Goal: Transaction & Acquisition: Book appointment/travel/reservation

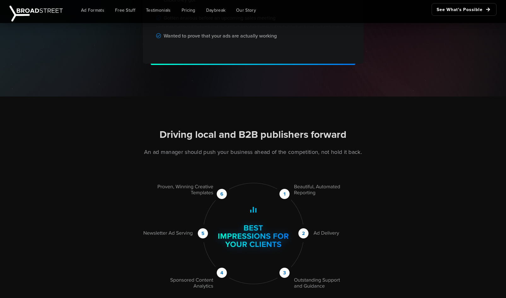
scroll to position [675, 0]
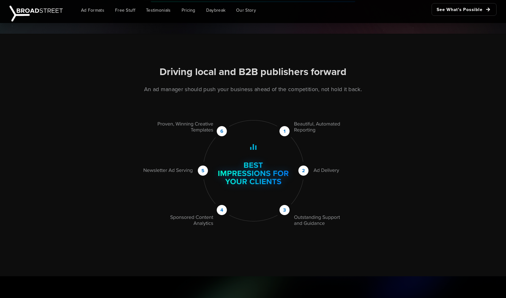
drag, startPoint x: 158, startPoint y: 213, endPoint x: 42, endPoint y: 121, distance: 148.6
click at [42, 121] on div "Driving local and B2B publishers forward An ad manager should push your busines…" at bounding box center [253, 155] width 506 height 243
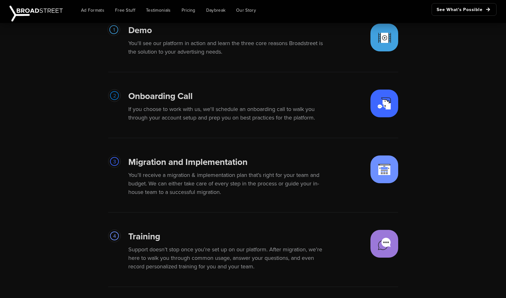
scroll to position [1194, 0]
click at [51, 7] on img at bounding box center [35, 14] width 53 height 16
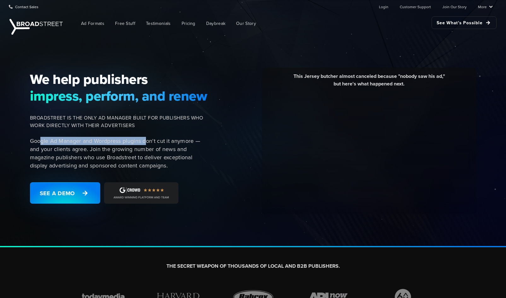
drag, startPoint x: 41, startPoint y: 143, endPoint x: 149, endPoint y: 138, distance: 107.4
click at [149, 138] on p "Google Ad Manager and Wordpress plugins don't cut it anymore — and your clients…" at bounding box center [119, 153] width 178 height 33
click at [57, 150] on p "Google Ad Manager and Wordpress plugins don't cut it anymore — and your clients…" at bounding box center [119, 153] width 178 height 33
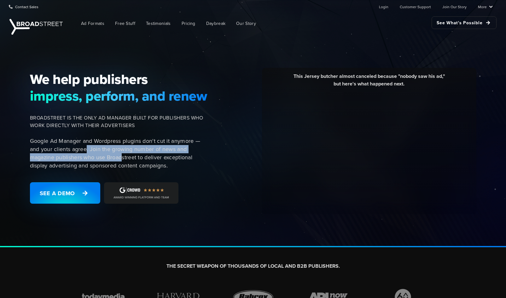
drag, startPoint x: 86, startPoint y: 152, endPoint x: 122, endPoint y: 156, distance: 36.0
click at [122, 156] on p "Google Ad Manager and Wordpress plugins don't cut it anymore — and your clients…" at bounding box center [119, 153] width 178 height 33
click at [73, 197] on link "See a Demo" at bounding box center [65, 192] width 70 height 21
